Goal: Transaction & Acquisition: Purchase product/service

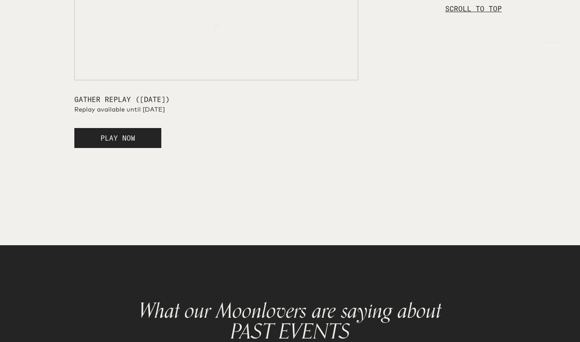
scroll to position [1527, 0]
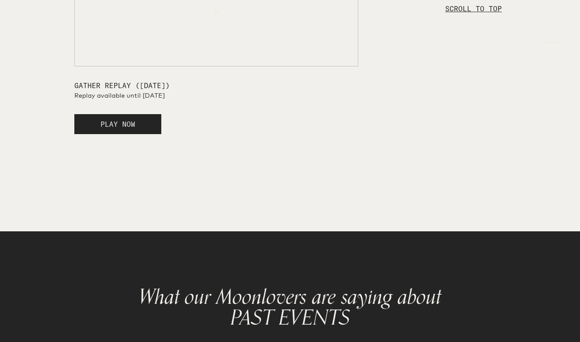
click at [122, 129] on span "PLAY NOW" at bounding box center [117, 124] width 35 height 9
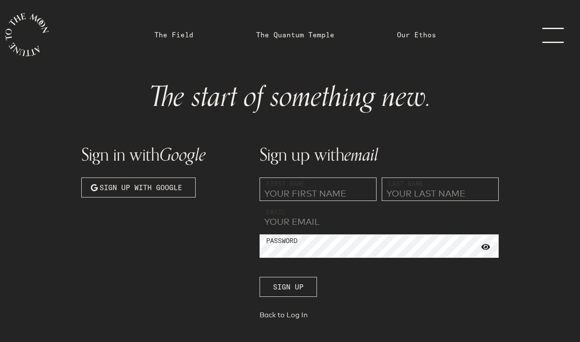
type input "[EMAIL_ADDRESS][DOMAIN_NAME]"
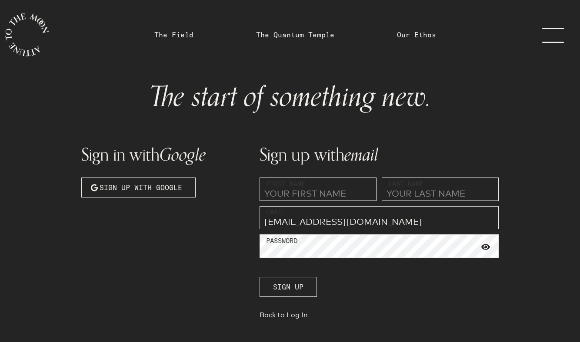
click at [290, 286] on span "Sign up" at bounding box center [288, 287] width 30 height 10
click at [305, 192] on input "text" at bounding box center [317, 189] width 117 height 23
type input "[PERSON_NAME]"
type input "BATON"
click at [285, 295] on button "Sign up" at bounding box center [287, 287] width 57 height 20
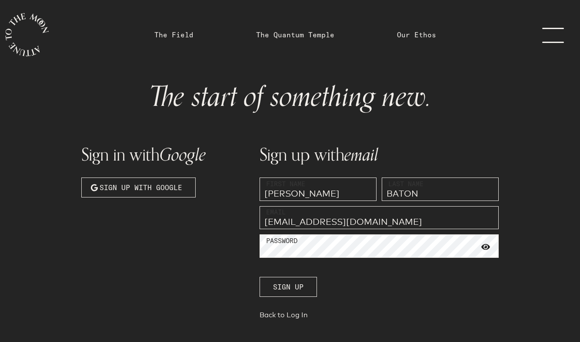
click at [546, 34] on link "menu" at bounding box center [557, 35] width 43 height 70
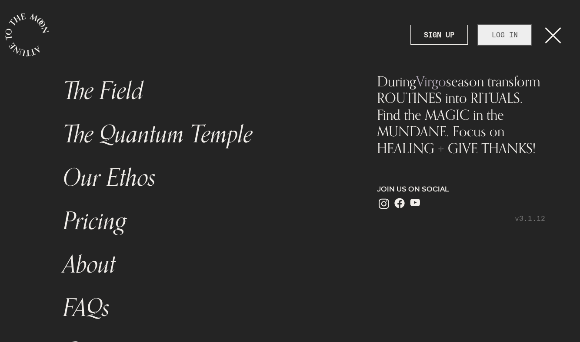
click at [514, 38] on link "LOG IN" at bounding box center [504, 35] width 53 height 20
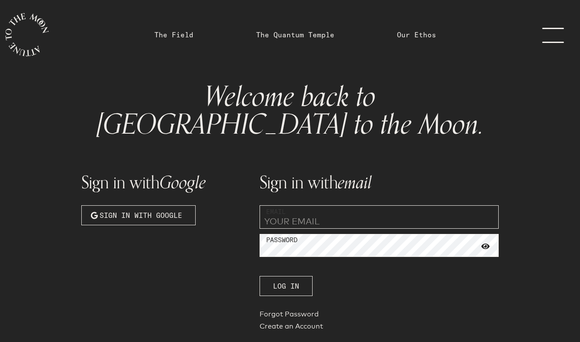
click at [366, 206] on input "email" at bounding box center [378, 217] width 239 height 23
type input "[EMAIL_ADDRESS][DOMAIN_NAME]"
click at [286, 276] on button "Log In" at bounding box center [285, 286] width 53 height 20
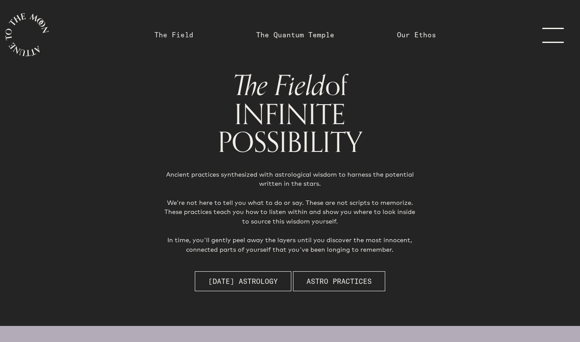
click at [193, 34] on link "The Field" at bounding box center [173, 35] width 39 height 10
click at [293, 40] on link "The Quantum Temple" at bounding box center [295, 35] width 89 height 70
click at [291, 35] on link "The Quantum Temple" at bounding box center [295, 35] width 78 height 10
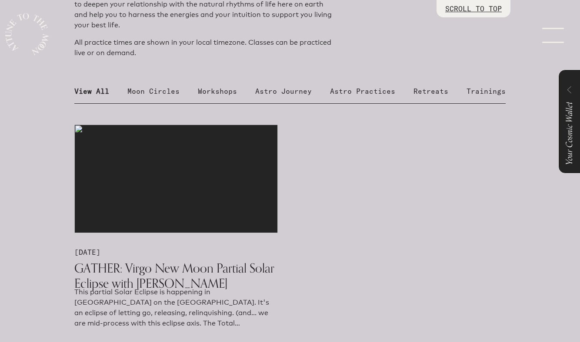
scroll to position [471, 0]
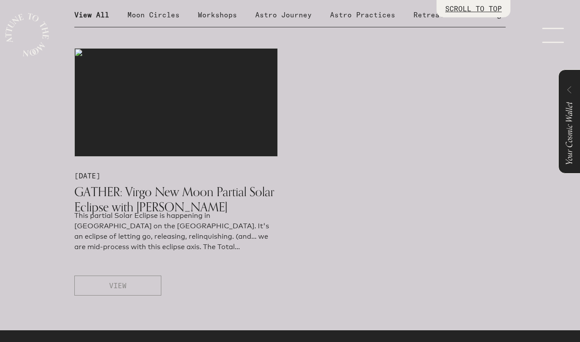
click at [118, 285] on span "VIEW" at bounding box center [117, 286] width 17 height 10
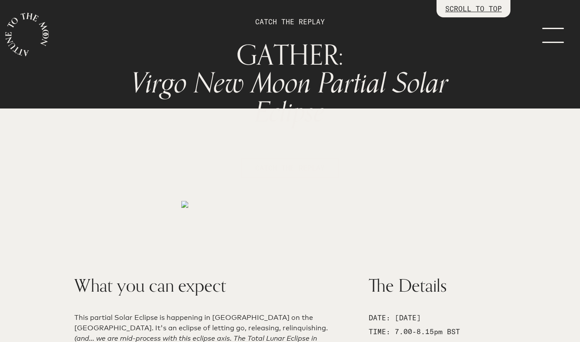
scroll to position [191, 0]
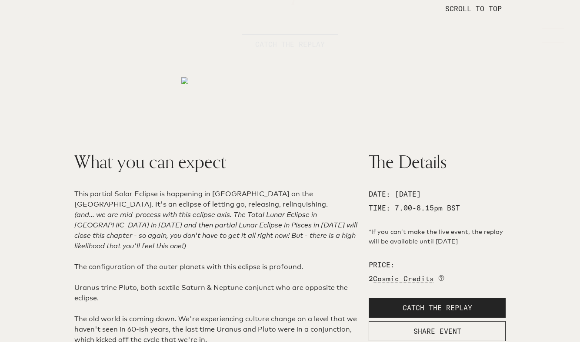
click at [272, 47] on span "CATCH THE REPLAY" at bounding box center [290, 44] width 70 height 10
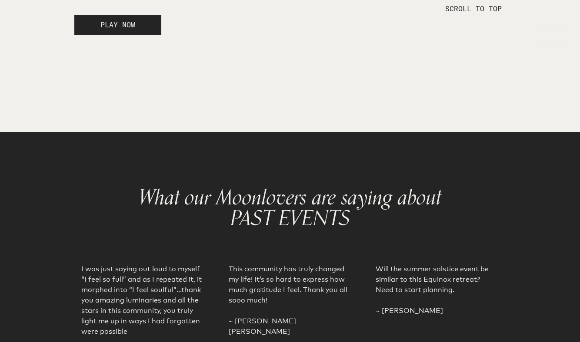
scroll to position [1632, 0]
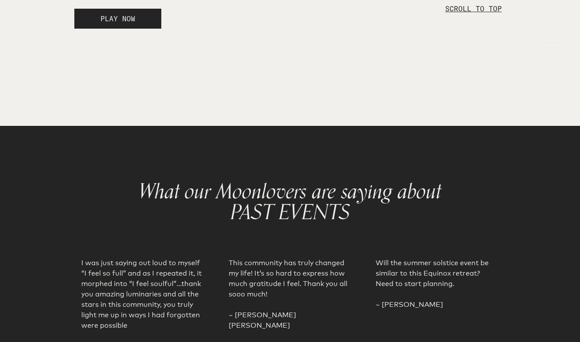
click at [131, 23] on span "PLAY NOW" at bounding box center [117, 18] width 35 height 9
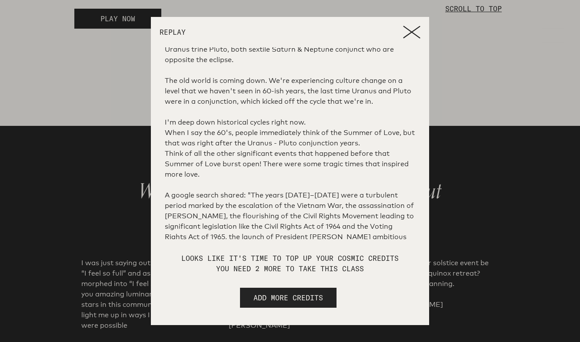
scroll to position [356, 0]
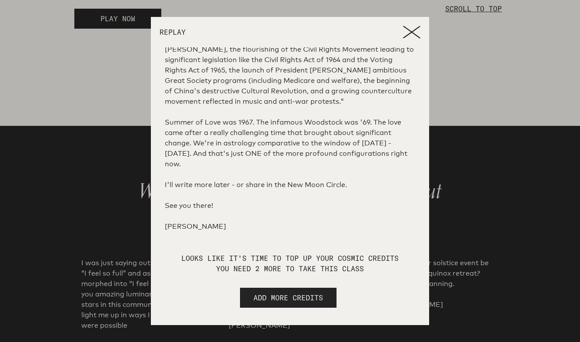
click at [289, 301] on span "ADD MORE CREDITS" at bounding box center [288, 298] width 70 height 10
select select "2"
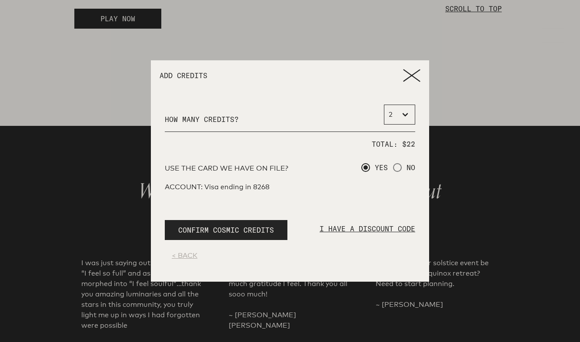
scroll to position [0, 0]
click at [402, 112] on select "0 1 2 3 4 5 6 7 8 9 10 11 12 13 14 15 16 17 18 19 20 21 22 23 24 25 26 27 28 29…" at bounding box center [399, 115] width 31 height 20
click at [413, 80] on icon at bounding box center [411, 75] width 17 height 13
